Goal: Find specific page/section

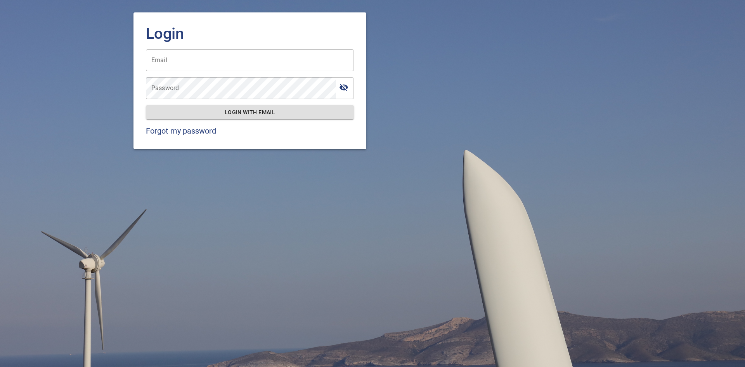
click at [204, 58] on input "Email" at bounding box center [250, 60] width 208 height 22
type input "**********"
click at [240, 64] on input "**********" at bounding box center [250, 60] width 208 height 22
click at [345, 89] on icon "toggle password visibility" at bounding box center [343, 87] width 9 height 7
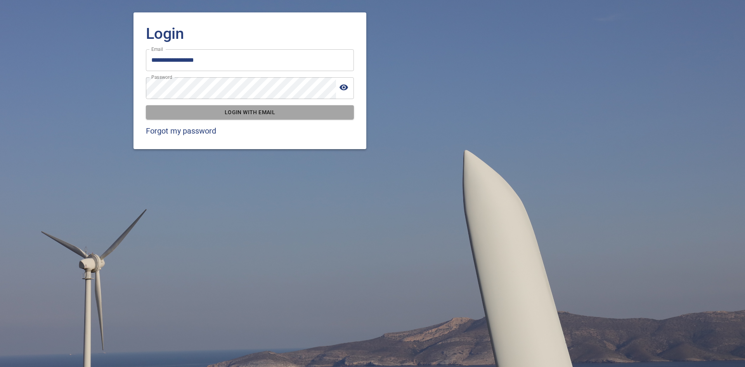
click at [303, 113] on span "Login with email" at bounding box center [250, 112] width 196 height 10
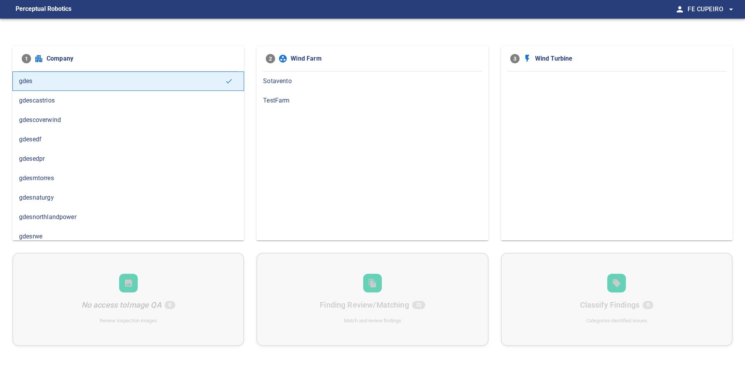
click at [42, 158] on span "gdesedpr" at bounding box center [128, 158] width 218 height 9
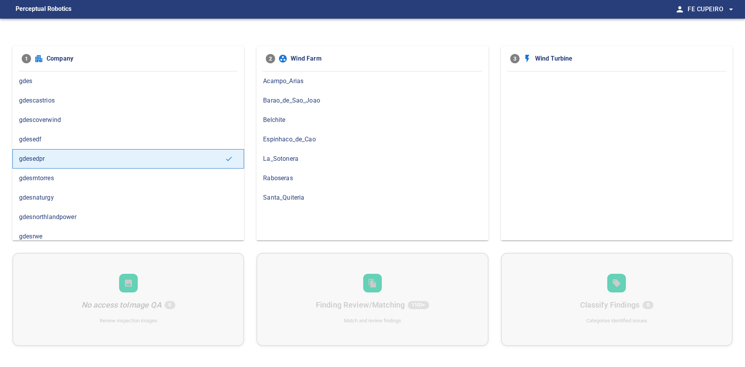
click at [277, 121] on span "Belchite" at bounding box center [372, 119] width 218 height 9
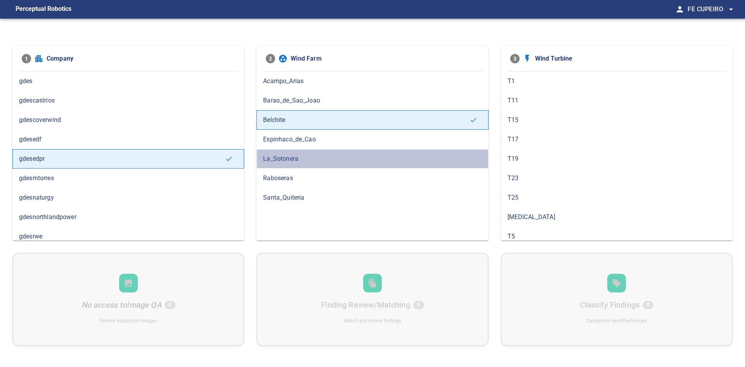
click at [279, 159] on span "La_Sotonera" at bounding box center [372, 158] width 218 height 9
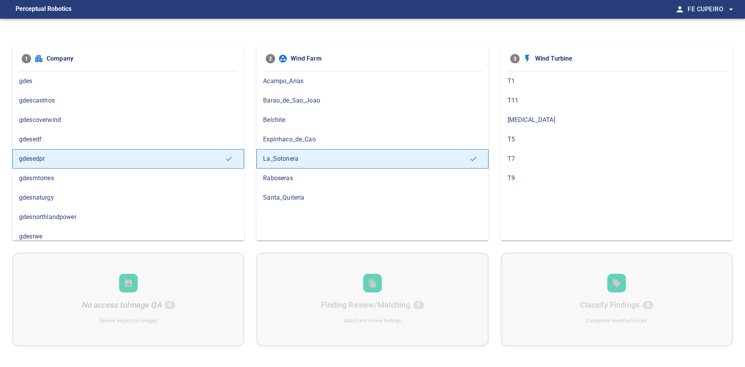
click at [280, 176] on span "Raboseras" at bounding box center [372, 177] width 218 height 9
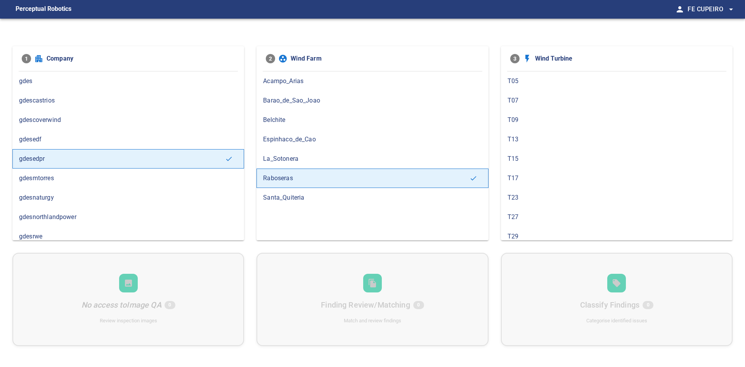
click at [279, 197] on span "Santa_Quiteria" at bounding box center [372, 197] width 218 height 9
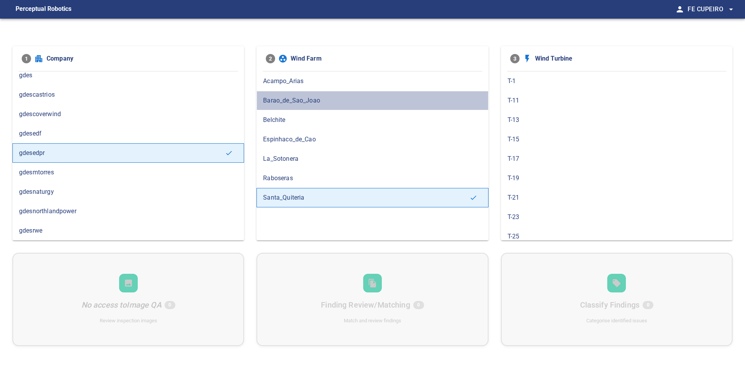
click at [291, 103] on span "Barao_de_Sao_Joao" at bounding box center [372, 100] width 218 height 9
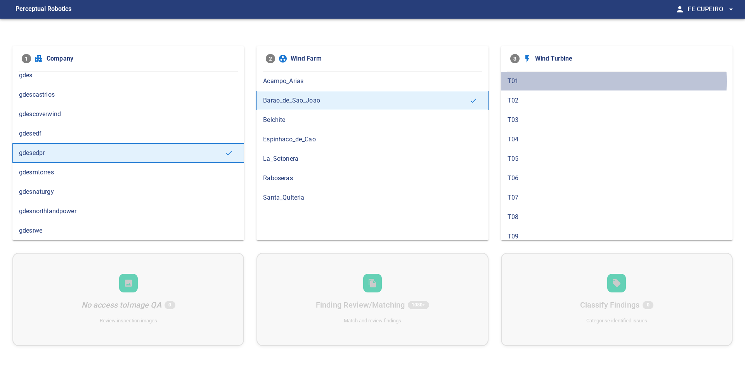
click at [514, 81] on span "T01" at bounding box center [616, 80] width 218 height 9
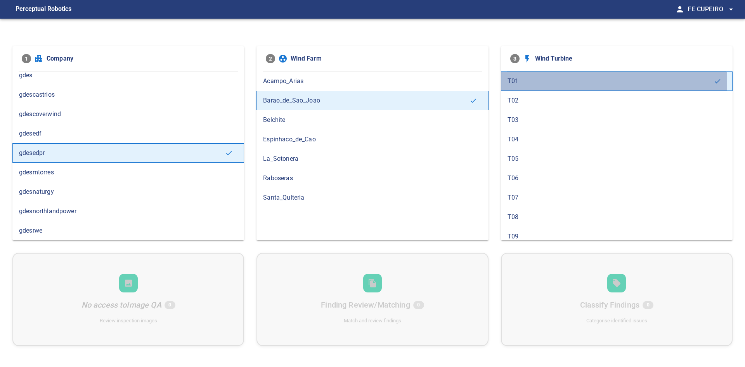
click at [514, 77] on span "T01" at bounding box center [610, 80] width 206 height 9
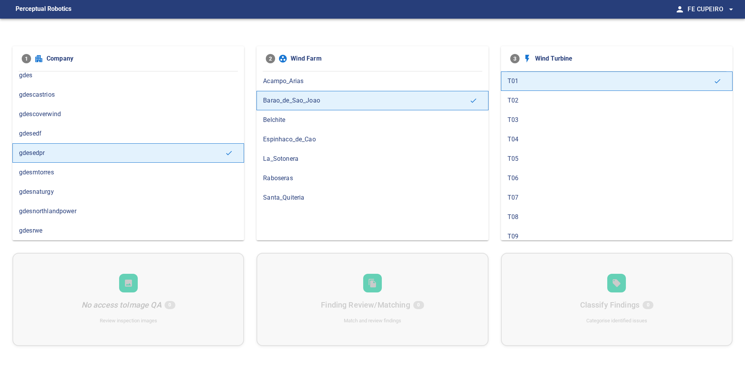
click at [370, 285] on div "No access to Image QA 0 Review inspection images Finding Review/Matching 0 Matc…" at bounding box center [372, 299] width 720 height 93
click at [511, 174] on span "T06" at bounding box center [616, 177] width 218 height 9
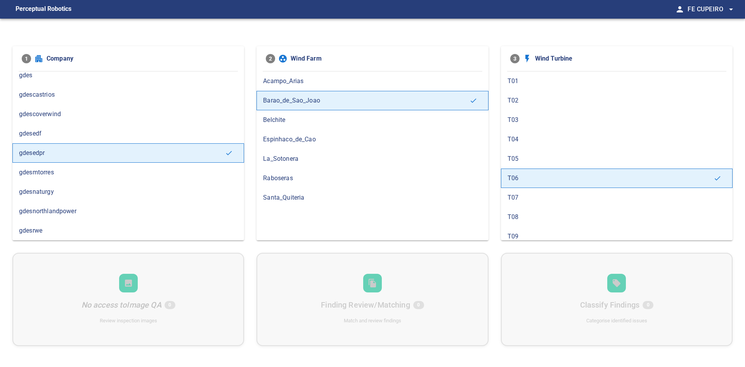
click at [294, 121] on span "Belchite" at bounding box center [372, 119] width 218 height 9
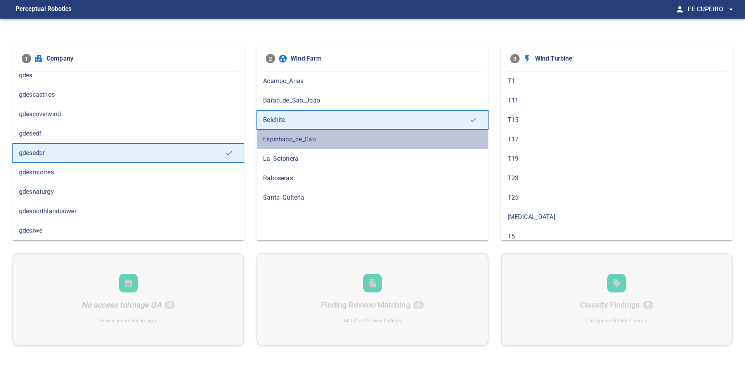
click at [288, 139] on span "Espinhaco_de_Cao" at bounding box center [372, 139] width 218 height 9
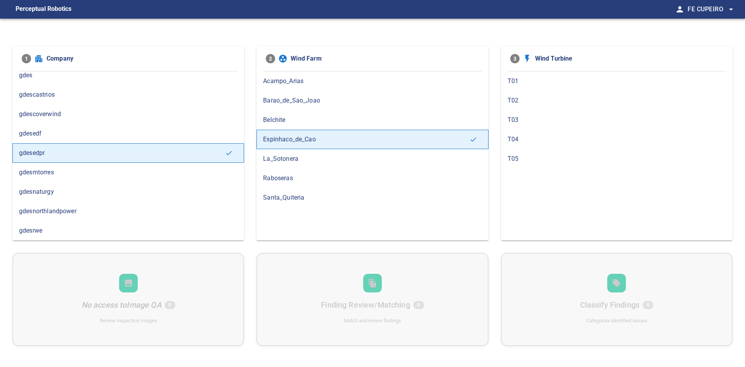
click at [285, 60] on icon at bounding box center [282, 58] width 9 height 9
click at [283, 59] on icon at bounding box center [283, 59] width 8 height 8
click at [267, 59] on span "2" at bounding box center [270, 58] width 9 height 9
click at [622, 286] on div "No access to Image QA 0 Review inspection images Finding Review/Matching 0 Matc…" at bounding box center [372, 299] width 720 height 93
